Goal: Information Seeking & Learning: Learn about a topic

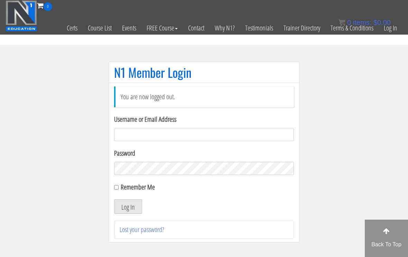
scroll to position [69, 0]
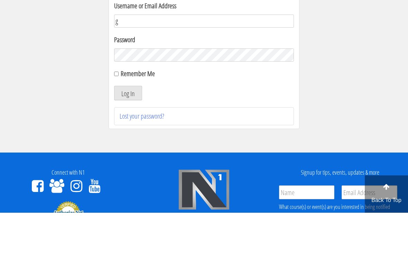
click at [271, 59] on input "g" at bounding box center [204, 65] width 180 height 13
type input "[EMAIL_ADDRESS][DOMAIN_NAME]"
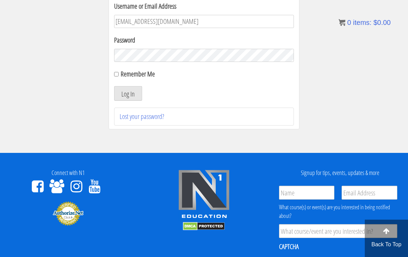
click at [127, 94] on button "Log In" at bounding box center [128, 93] width 28 height 15
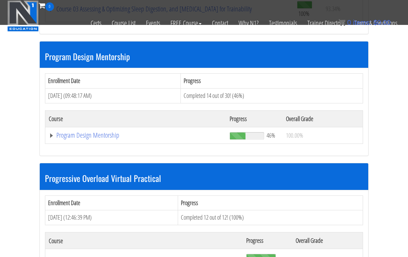
scroll to position [699, 0]
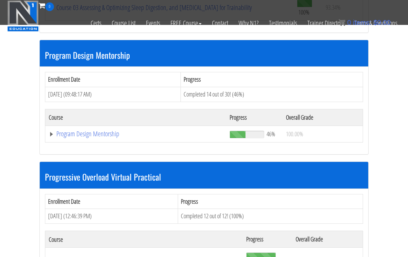
click at [72, 130] on link "Program Design Mentorship" at bounding box center [136, 133] width 174 height 7
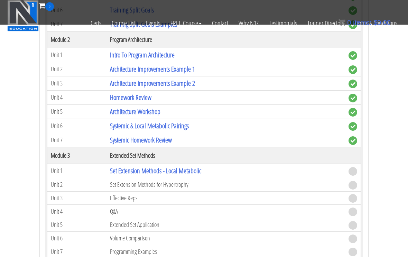
scroll to position [929, 0]
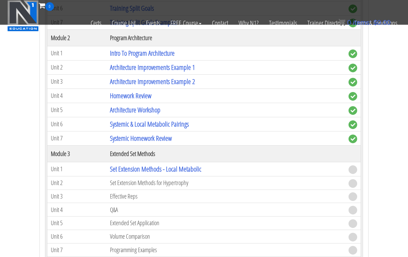
click at [121, 164] on link "Set Extension Methods - Local Metabolic" at bounding box center [155, 168] width 91 height 9
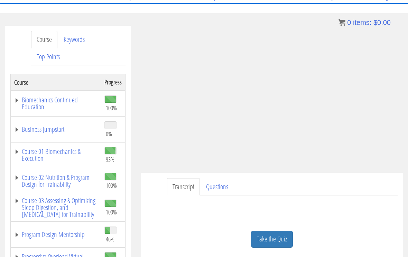
scroll to position [65, 0]
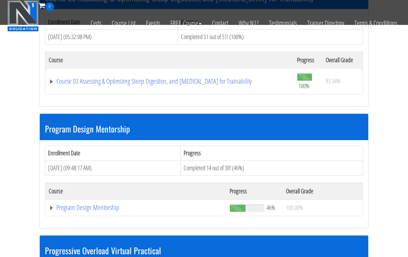
scroll to position [629, 0]
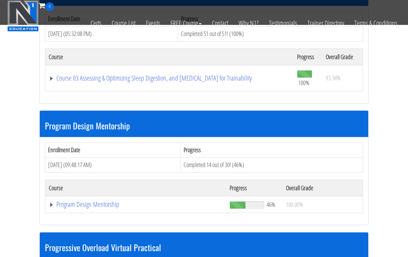
click at [78, 201] on link "Program Design Mentorship" at bounding box center [136, 204] width 174 height 7
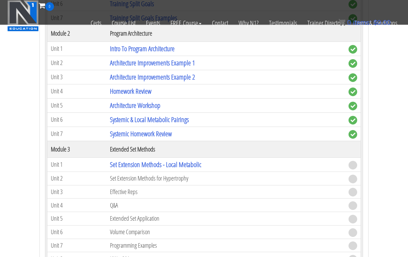
scroll to position [934, 0]
click at [133, 162] on link "Set Extension Methods - Local Metabolic" at bounding box center [155, 164] width 91 height 9
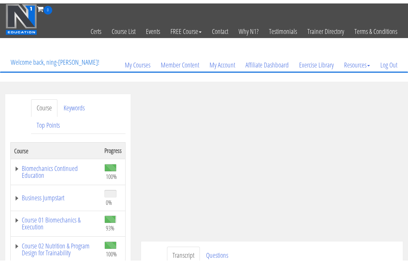
scroll to position [8, 0]
